Goal: Complete application form: Fill out and submit a form for a specific purpose

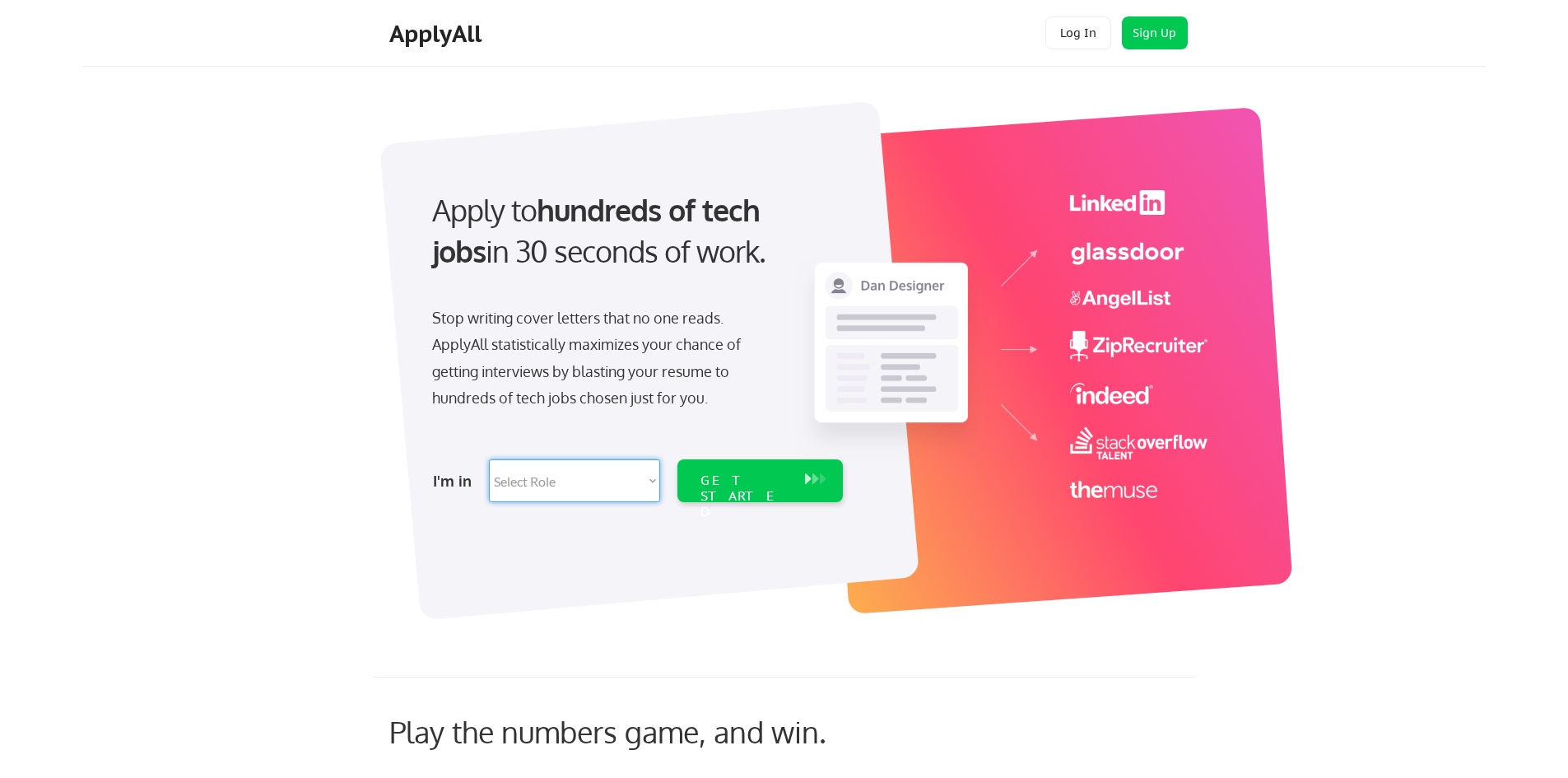
select select ""engineering""
click at [489, 459] on select "Select Role Software Engineering Product Management Customer Success Sales UI/U…" at bounding box center [575, 480] width 171 height 42
select select ""engineering""
click at [738, 477] on div "GET STARTED" at bounding box center [744, 496] width 88 height 48
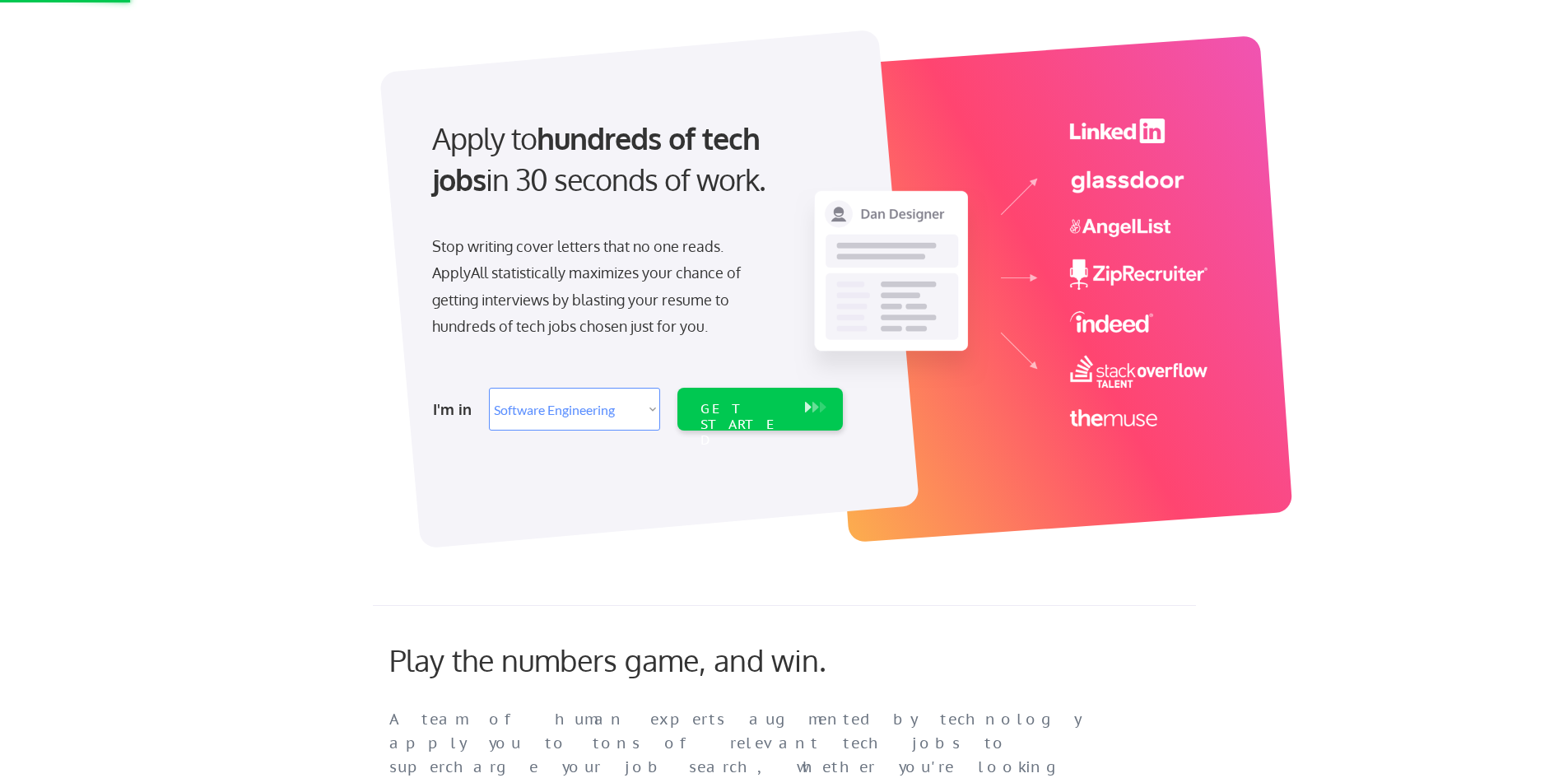
scroll to position [165, 0]
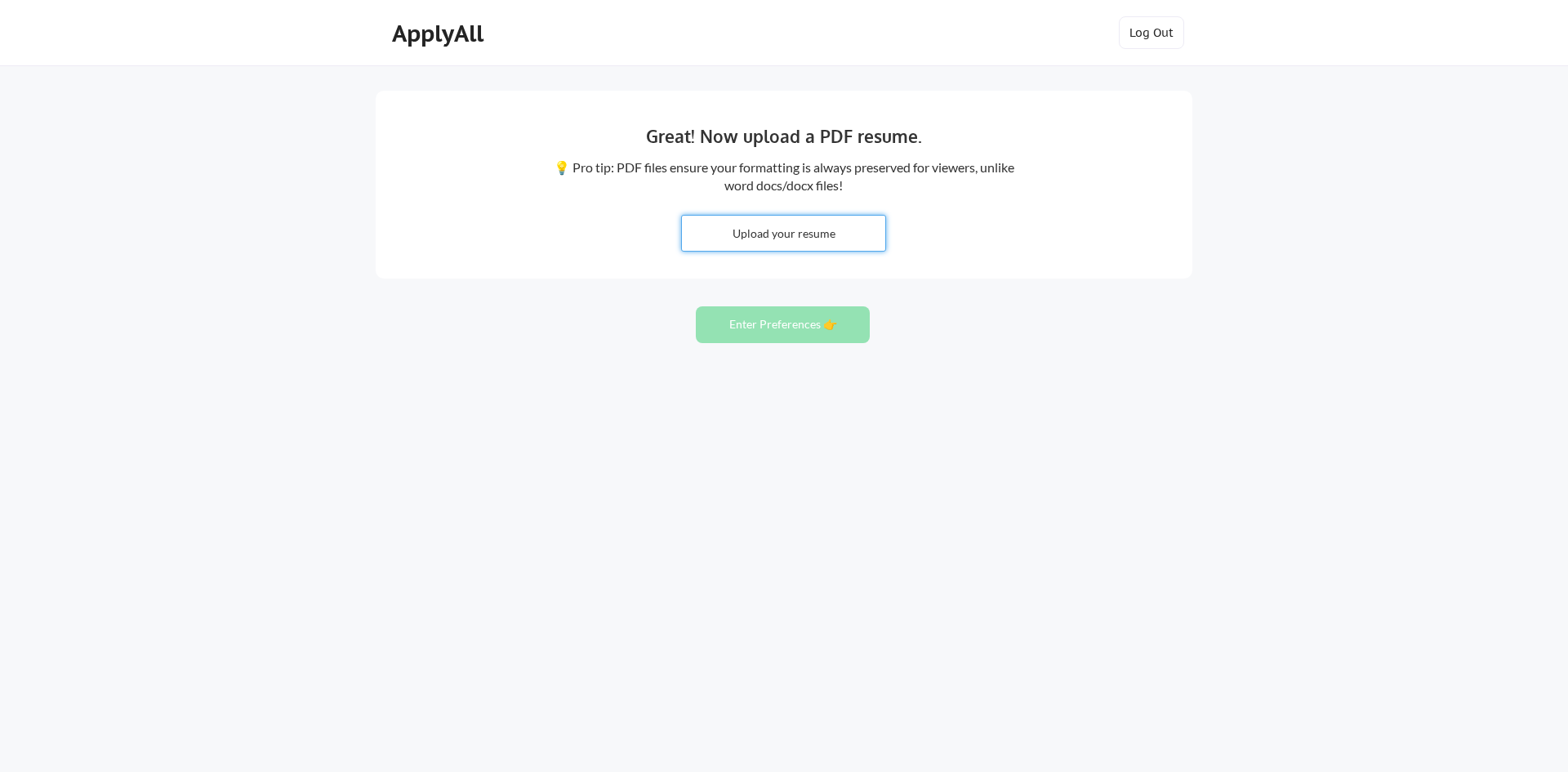
click at [819, 238] on input "file" at bounding box center [783, 233] width 203 height 35
type input "C:\fakepath\Jasurbek-Khujamurodov-MM.pdf"
click at [832, 330] on button "Enter Preferences 👉" at bounding box center [782, 324] width 174 height 36
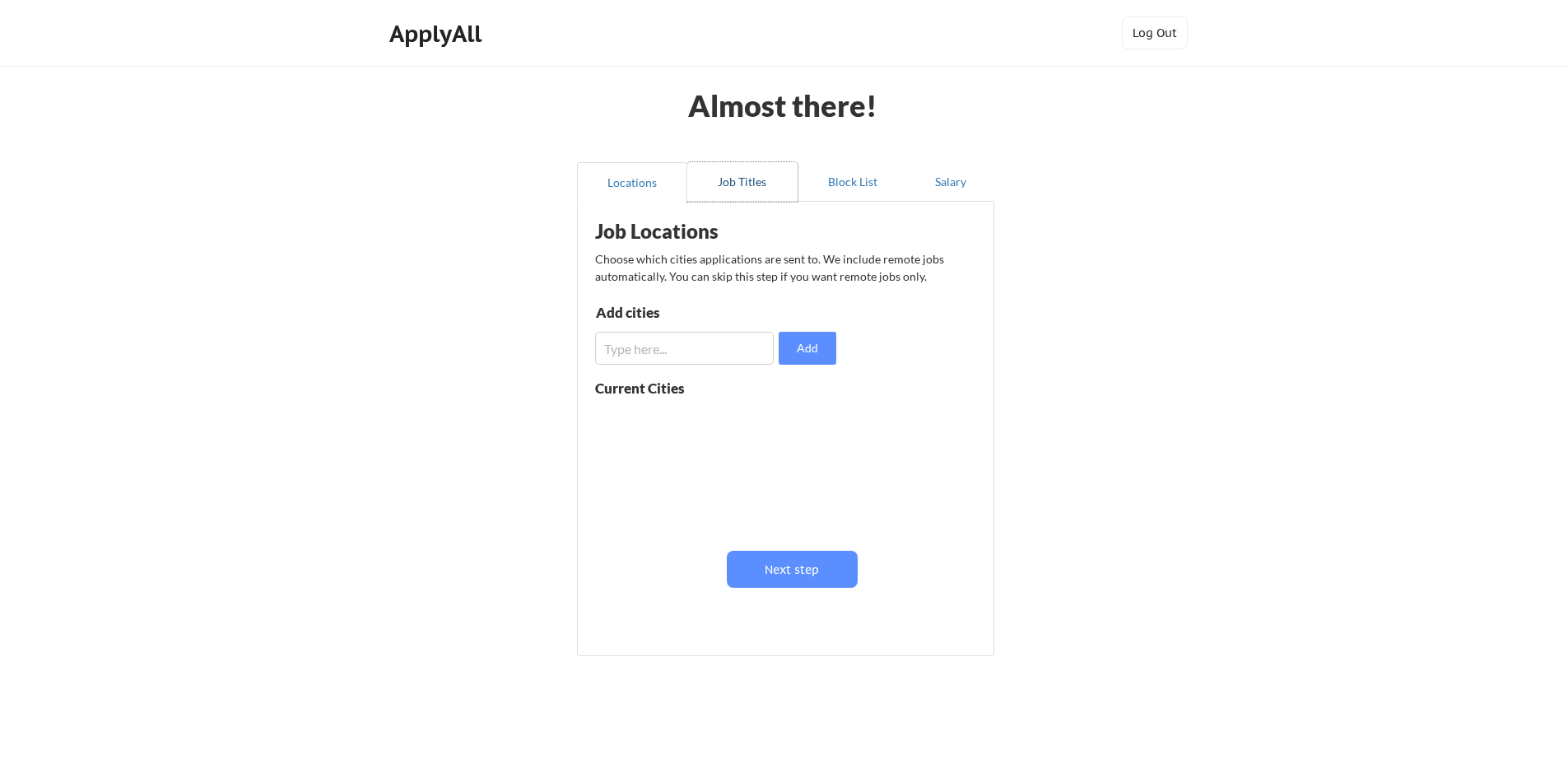
click at [728, 184] on button "Job Titles" at bounding box center [741, 182] width 110 height 40
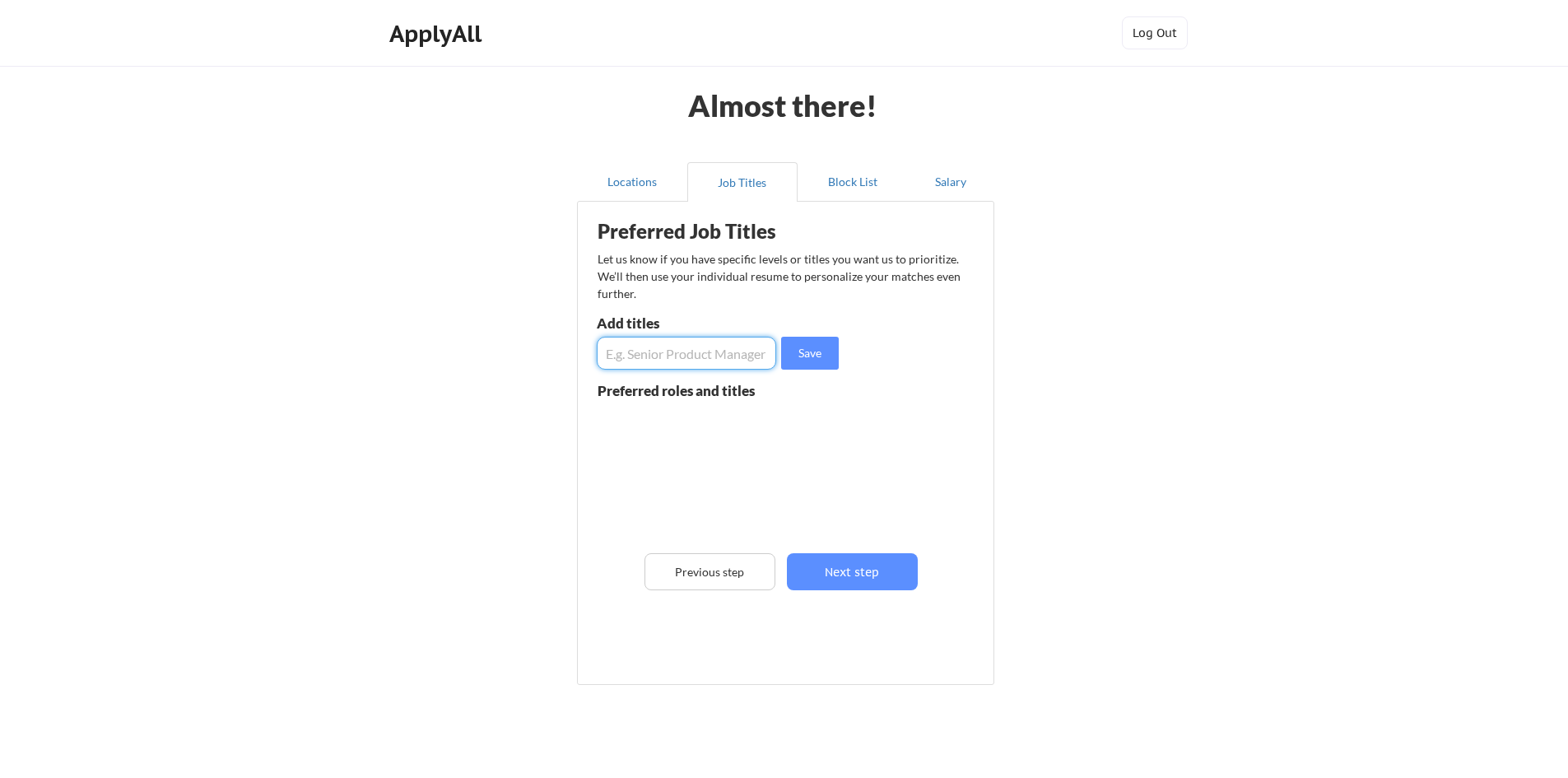
click at [708, 345] on input "input" at bounding box center [686, 353] width 180 height 33
type input "SAP MM/EWM Consultant"
click at [817, 357] on button "Save" at bounding box center [809, 353] width 57 height 33
click at [666, 181] on button "Locations" at bounding box center [631, 182] width 110 height 40
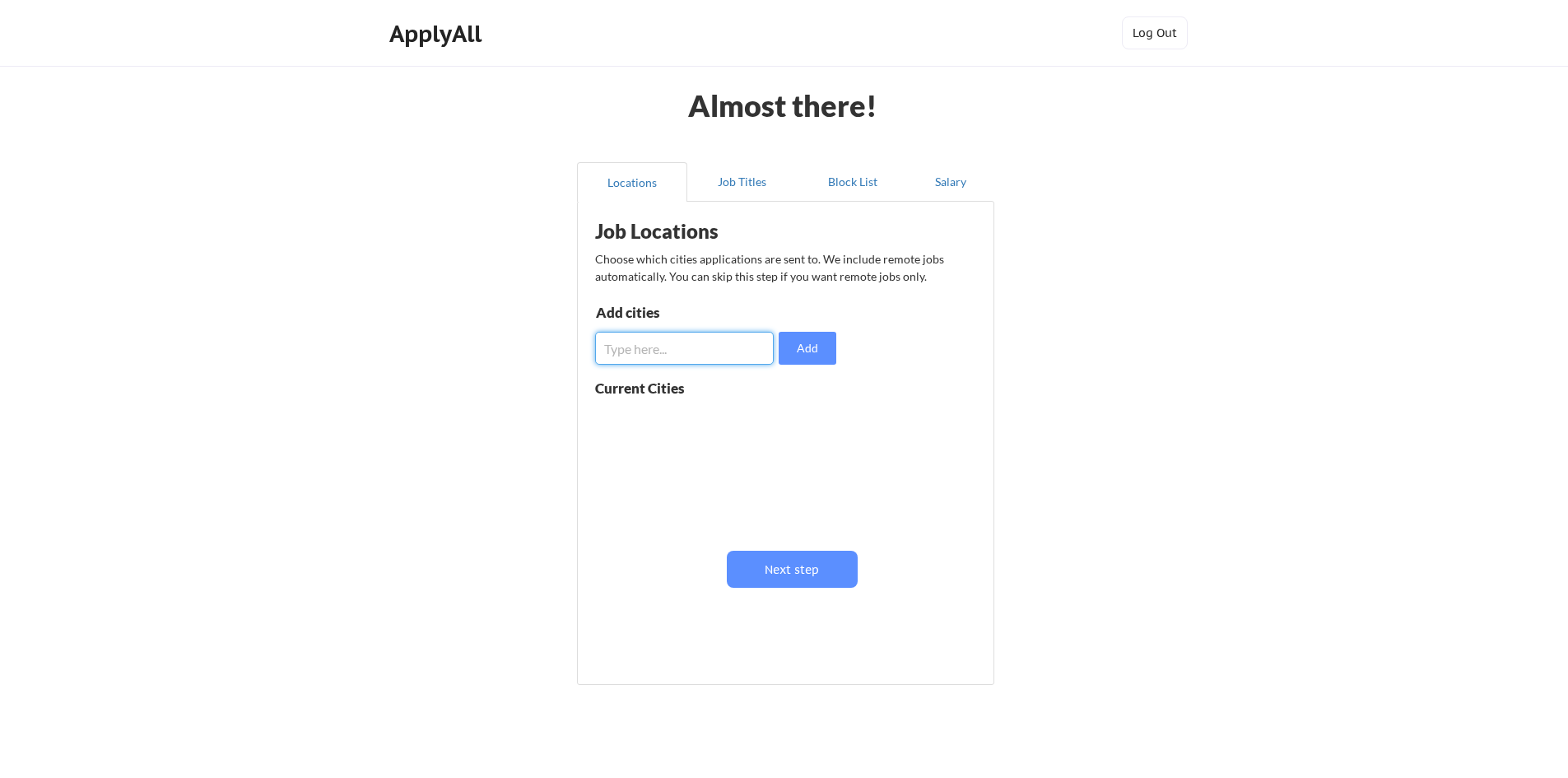
click at [632, 341] on input "input" at bounding box center [685, 348] width 179 height 33
type input "Uzbekistan"
click at [805, 341] on button "Add" at bounding box center [807, 348] width 57 height 33
click at [748, 184] on button "Job Titles" at bounding box center [741, 182] width 110 height 40
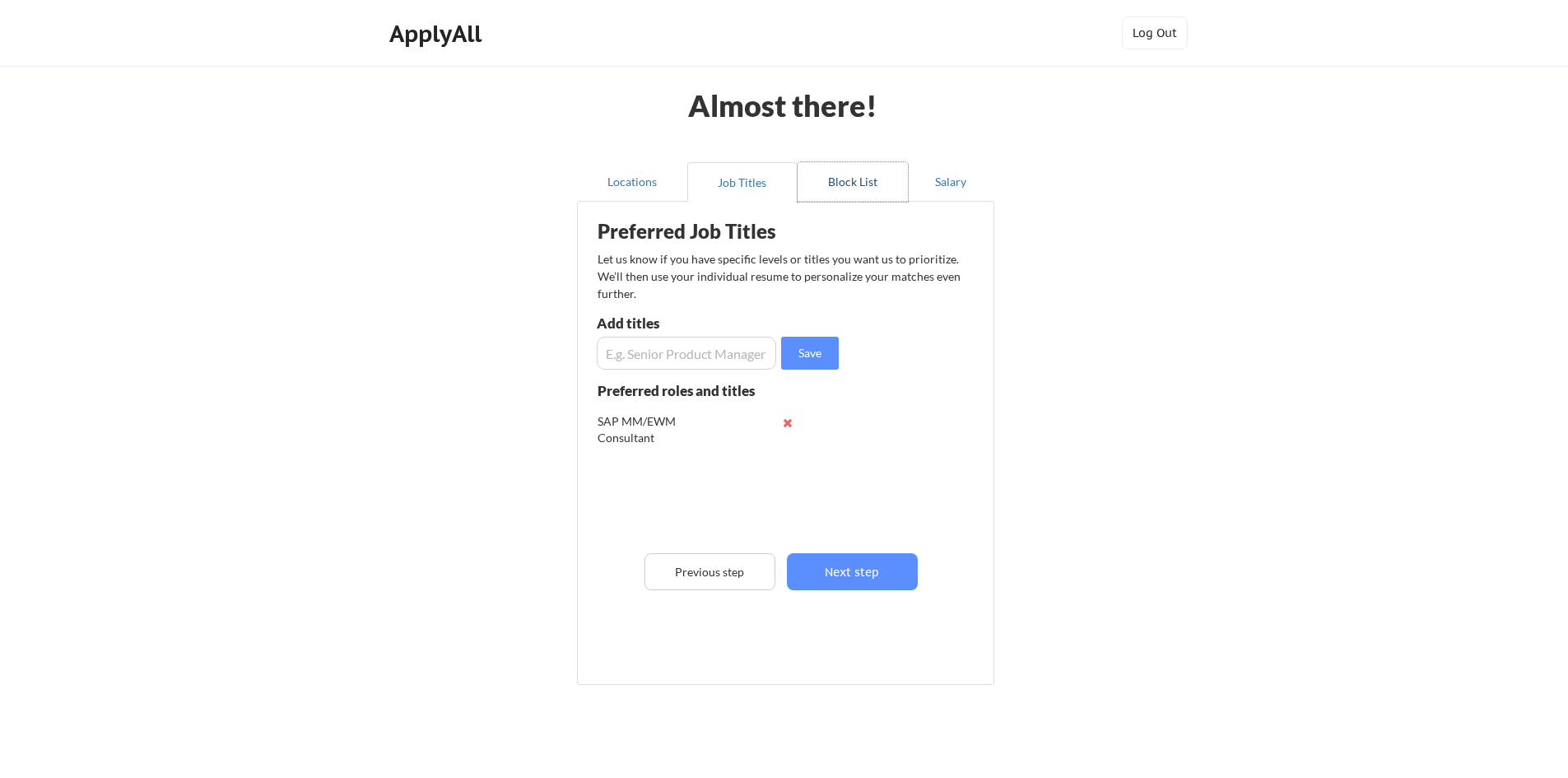
click at [854, 180] on button "Block List" at bounding box center [852, 182] width 110 height 40
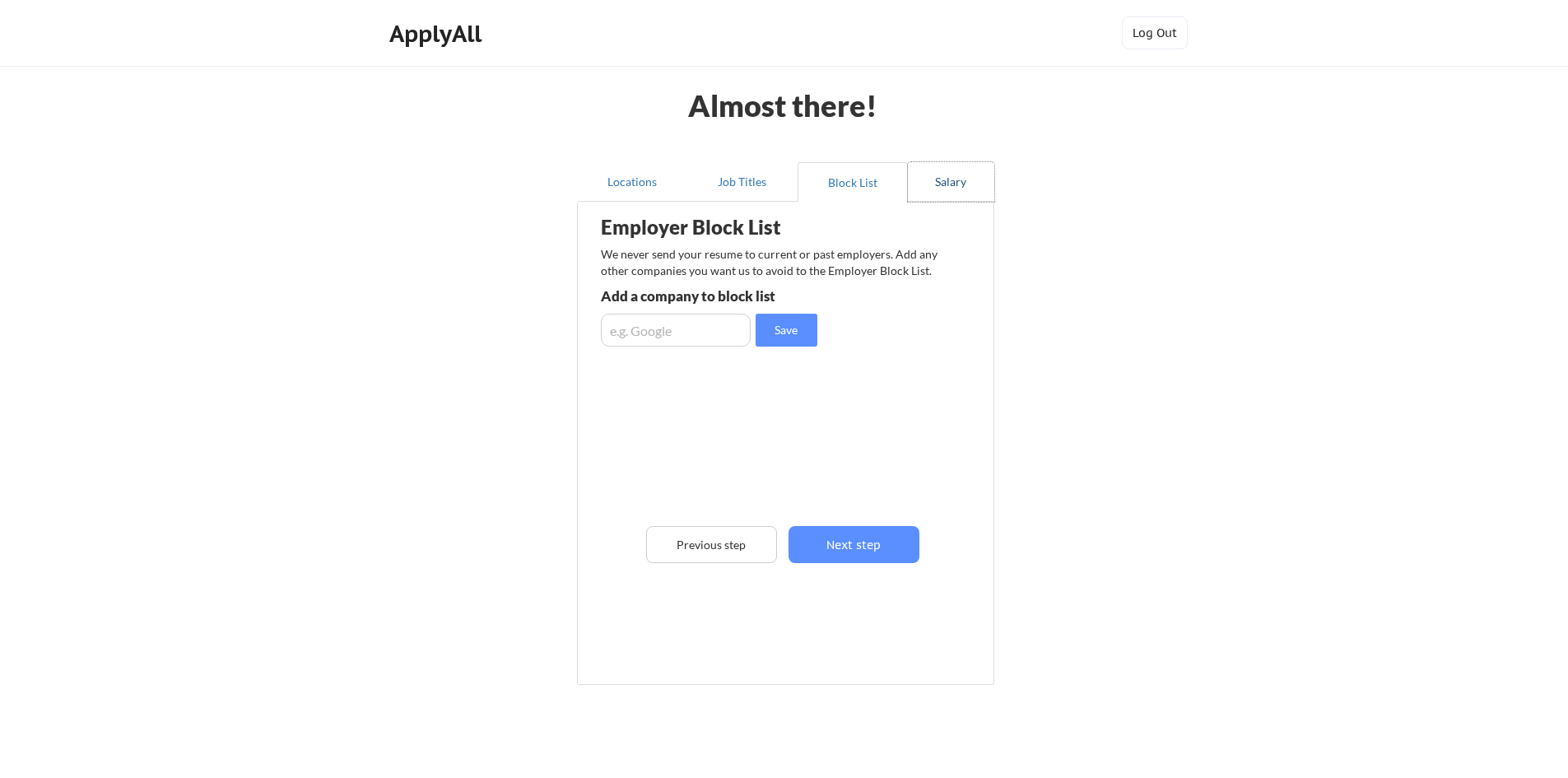
click at [947, 185] on button "Salary" at bounding box center [951, 182] width 87 height 40
